Goal: Check status

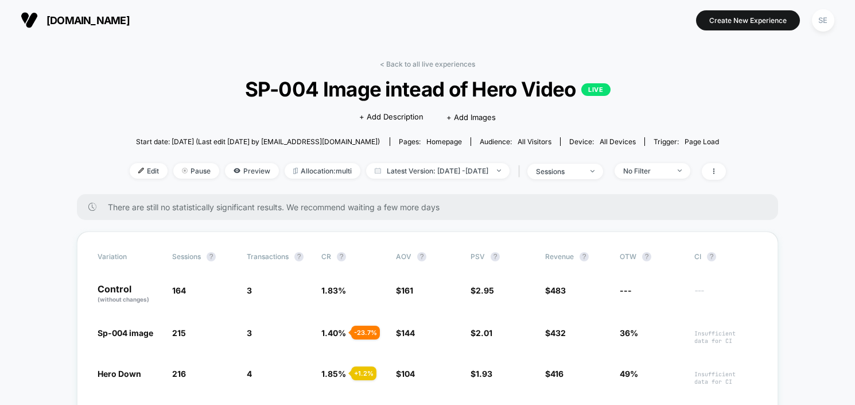
click at [101, 20] on span "[DOMAIN_NAME]" at bounding box center [88, 20] width 83 height 12
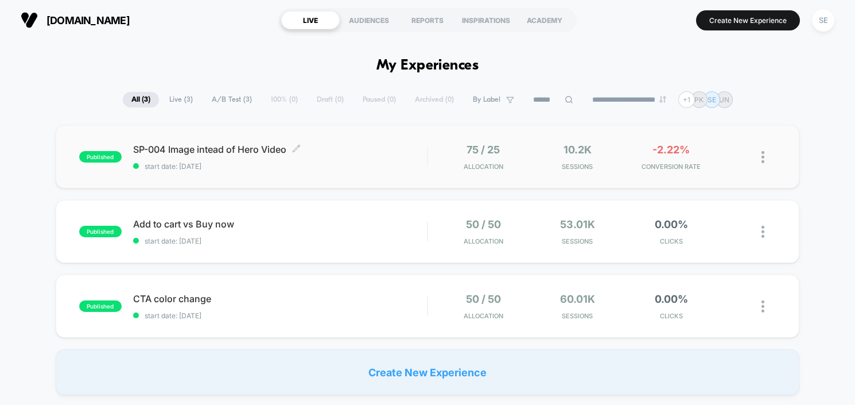
click at [216, 155] on div "SP-004 Image intead of Hero Video Click to edit experience details Click to edi…" at bounding box center [280, 157] width 294 height 27
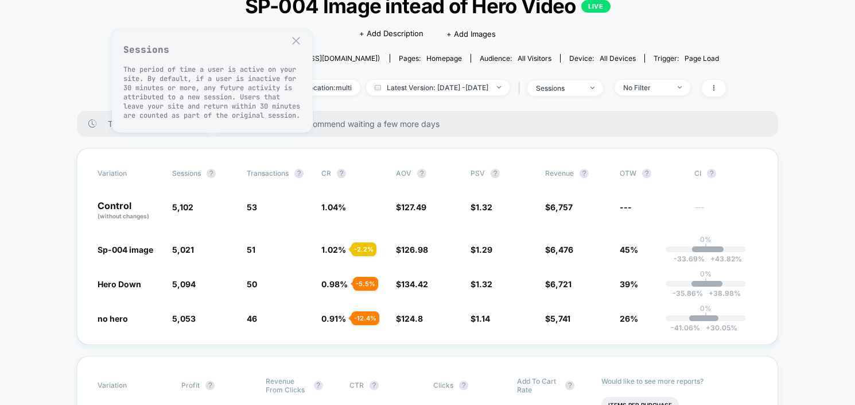
scroll to position [120, 0]
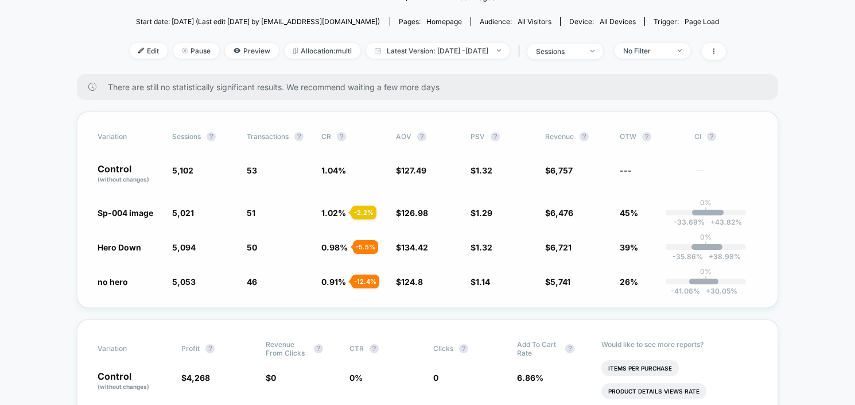
click at [147, 215] on span "Sp-004 image" at bounding box center [126, 213] width 56 height 10
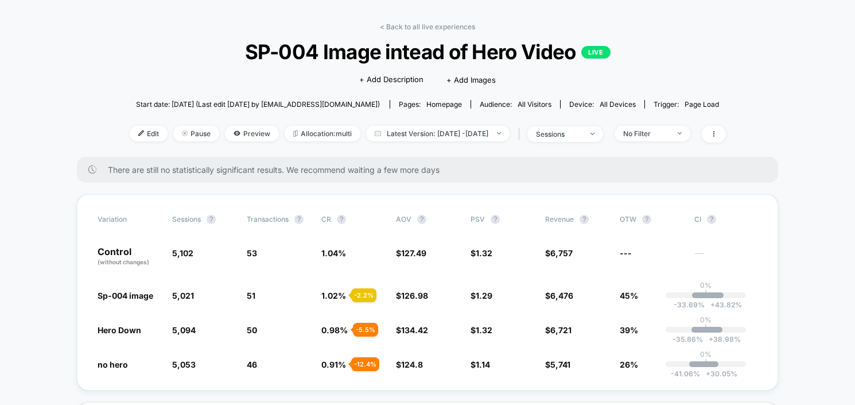
scroll to position [0, 0]
